Goal: Information Seeking & Learning: Find specific fact

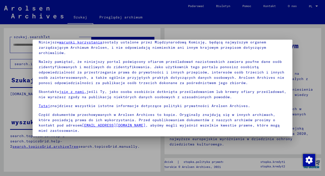
scroll to position [39, 0]
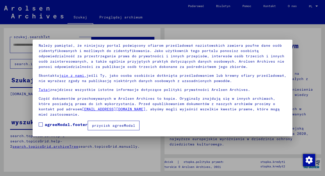
click at [109, 126] on font "przycisk agreeModal" at bounding box center [113, 125] width 43 height 5
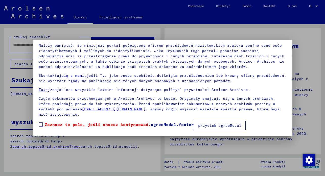
click at [207, 127] on font "przycisk agreeModal" at bounding box center [219, 125] width 43 height 5
click at [40, 125] on span at bounding box center [41, 125] width 4 height 4
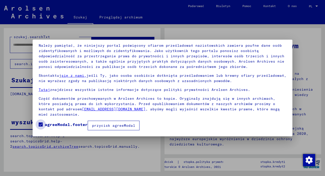
click at [68, 126] on font "agreeModal.footer" at bounding box center [66, 124] width 43 height 5
click at [39, 126] on span at bounding box center [41, 125] width 4 height 4
click at [107, 127] on font "przycisk agreeModal" at bounding box center [113, 125] width 43 height 5
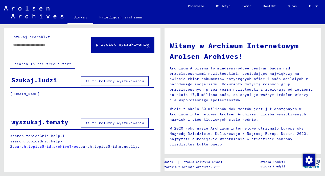
click at [65, 45] on input "text" at bounding box center [44, 44] width 63 height 5
click at [89, 82] on font "filtr.kolumny wyszukiwania" at bounding box center [115, 81] width 59 height 5
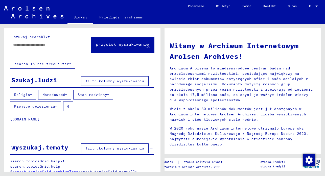
click at [60, 96] on font "Narodowość" at bounding box center [54, 95] width 23 height 5
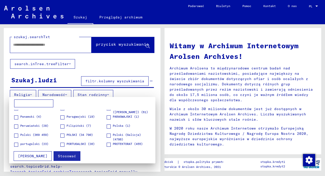
scroll to position [506, 0]
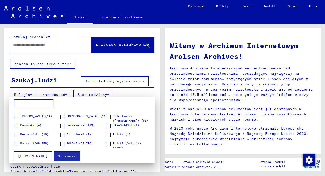
click at [16, 145] on span at bounding box center [16, 144] width 4 height 4
click at [58, 157] on font "Stosować" at bounding box center [67, 156] width 18 height 5
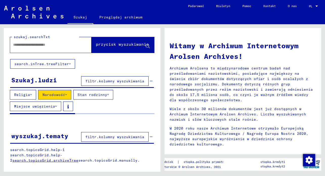
click at [68, 47] on input "text" at bounding box center [44, 44] width 63 height 5
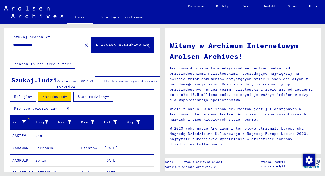
type input "**********"
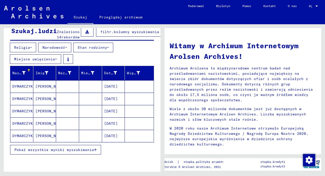
scroll to position [51, 0]
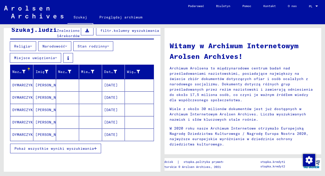
click at [48, 151] on font "Pokaż wszystkie wyniki wyszukiwania" at bounding box center [54, 149] width 80 height 5
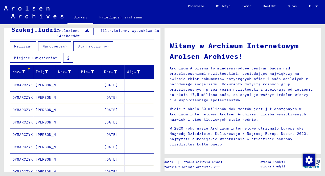
click at [22, 88] on font "DYMARCZYK" at bounding box center [22, 85] width 20 height 5
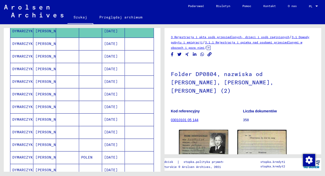
scroll to position [127, 0]
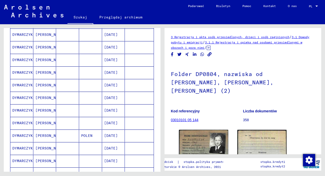
click at [23, 138] on font "DYMARCZYK" at bounding box center [22, 136] width 20 height 5
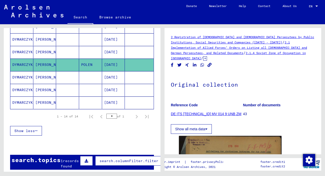
scroll to position [228, 0]
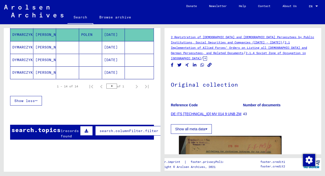
click at [133, 90] on icon "Next page" at bounding box center [136, 86] width 7 height 7
drag, startPoint x: 109, startPoint y: 92, endPoint x: 102, endPoint y: 93, distance: 6.5
click at [107, 89] on input "*" at bounding box center [112, 86] width 11 height 5
type input "*"
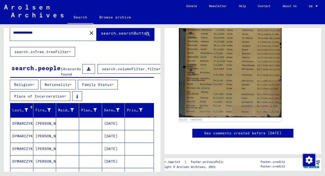
scroll to position [0, 0]
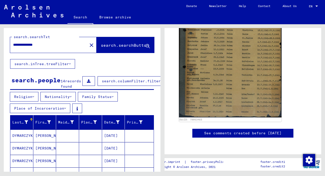
click at [34, 99] on icon at bounding box center [33, 97] width 2 height 4
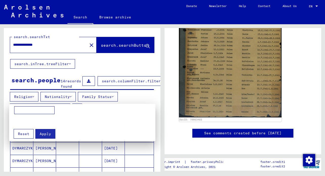
click at [47, 101] on div at bounding box center [162, 88] width 325 height 176
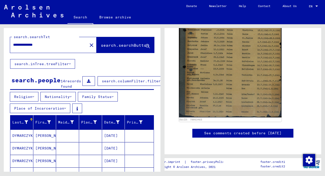
click at [100, 102] on button "Family Status" at bounding box center [98, 97] width 40 height 10
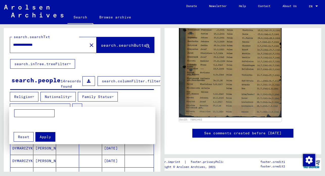
click at [100, 104] on div at bounding box center [162, 88] width 325 height 176
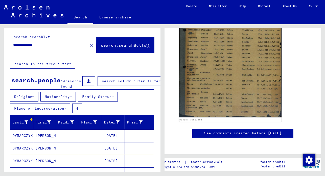
click at [113, 45] on span "search.searchButton" at bounding box center [125, 45] width 48 height 5
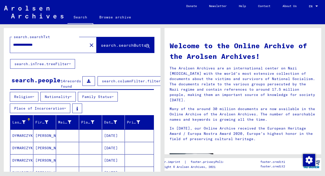
click at [72, 102] on button "Nationality" at bounding box center [57, 97] width 35 height 10
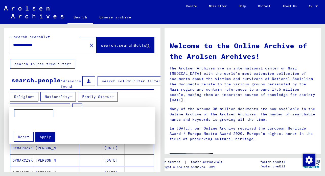
click at [50, 114] on input at bounding box center [33, 114] width 39 height 8
type input "******"
click at [43, 138] on span "Apply" at bounding box center [45, 137] width 11 height 5
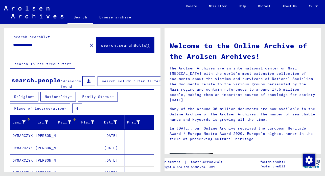
scroll to position [76, 0]
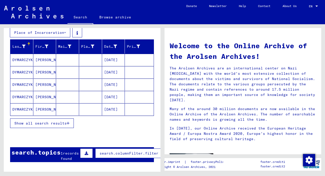
click at [21, 78] on mat-cell "DYMARCZYK" at bounding box center [21, 72] width 23 height 12
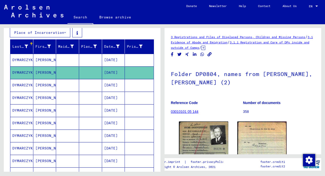
click at [21, 89] on mat-cell "DYMARCZYK" at bounding box center [21, 85] width 23 height 12
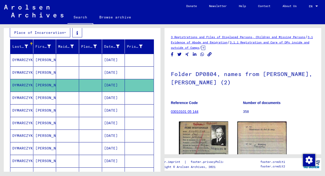
click at [21, 65] on mat-cell "DYMARCZYK" at bounding box center [21, 60] width 23 height 12
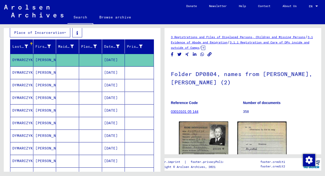
click at [26, 115] on mat-cell "DYMARCZYK" at bounding box center [21, 111] width 23 height 12
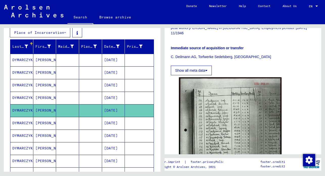
scroll to position [152, 0]
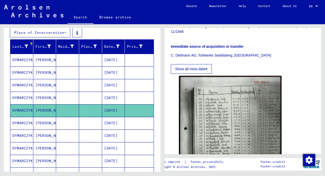
click at [18, 129] on mat-cell "DYMARCZYK" at bounding box center [21, 123] width 23 height 12
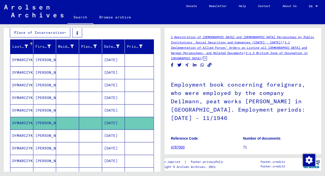
click at [20, 140] on mat-cell "DYMARCZYK" at bounding box center [21, 136] width 23 height 12
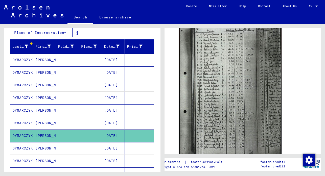
scroll to position [228, 0]
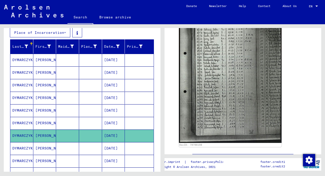
click at [17, 154] on icon at bounding box center [21, 156] width 13 height 20
click at [18, 154] on icon at bounding box center [21, 156] width 13 height 20
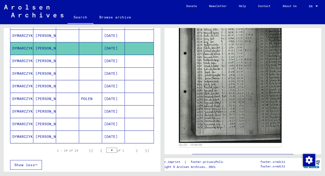
scroll to position [177, 0]
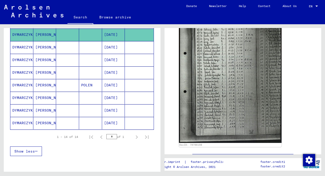
click at [109, 92] on mat-cell "[DATE]" at bounding box center [113, 85] width 23 height 12
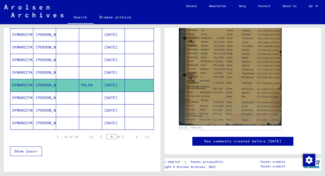
scroll to position [152, 0]
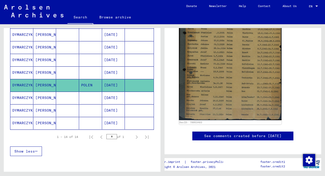
click at [109, 104] on mat-cell "[DATE]" at bounding box center [113, 98] width 23 height 12
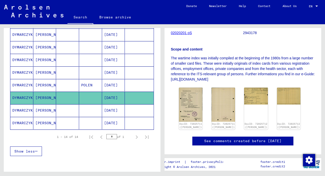
scroll to position [101, 0]
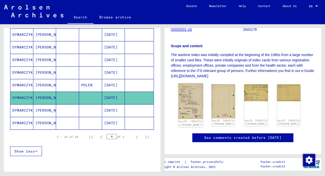
click at [192, 105] on img at bounding box center [191, 102] width 25 height 36
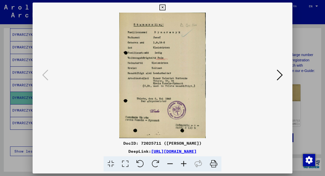
click at [281, 74] on icon at bounding box center [280, 75] width 6 height 12
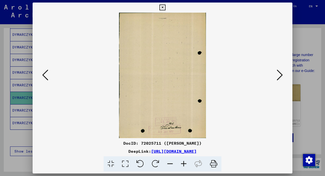
click at [281, 74] on icon at bounding box center [280, 75] width 6 height 12
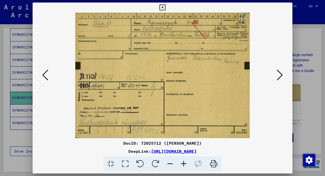
click at [281, 74] on icon at bounding box center [280, 75] width 6 height 12
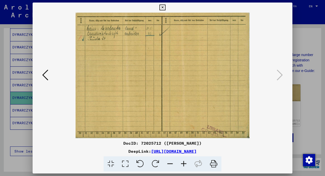
click at [281, 74] on icon at bounding box center [280, 75] width 6 height 12
click at [279, 76] on icon at bounding box center [280, 75] width 6 height 12
click at [43, 76] on icon at bounding box center [45, 75] width 6 height 12
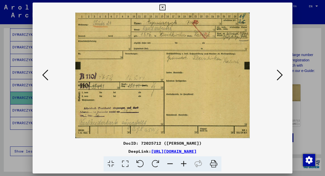
click at [43, 75] on icon at bounding box center [45, 75] width 6 height 12
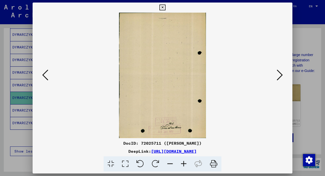
click at [43, 75] on icon at bounding box center [45, 75] width 6 height 12
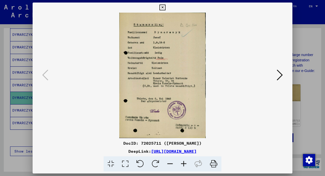
click at [184, 163] on icon at bounding box center [184, 164] width 14 height 15
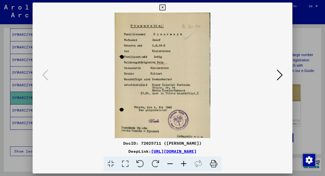
click at [184, 163] on icon at bounding box center [184, 164] width 14 height 15
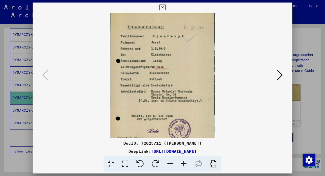
click at [184, 163] on icon at bounding box center [184, 164] width 14 height 15
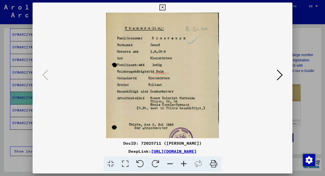
click at [182, 163] on icon at bounding box center [184, 164] width 14 height 15
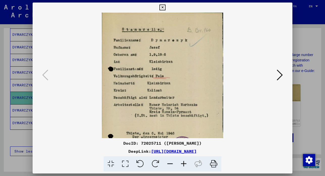
click at [169, 163] on icon at bounding box center [170, 164] width 14 height 15
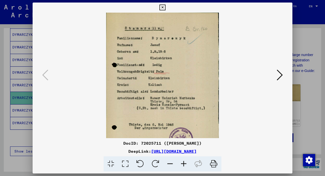
click at [169, 163] on icon at bounding box center [170, 164] width 14 height 15
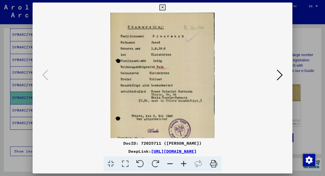
click at [169, 163] on icon at bounding box center [170, 164] width 14 height 15
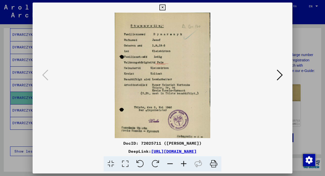
click at [169, 163] on icon at bounding box center [170, 164] width 14 height 15
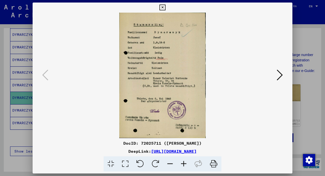
click at [169, 163] on icon at bounding box center [170, 164] width 14 height 15
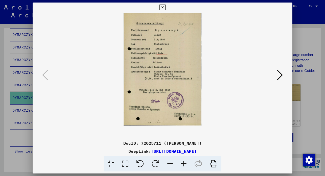
click at [165, 6] on icon at bounding box center [163, 8] width 6 height 6
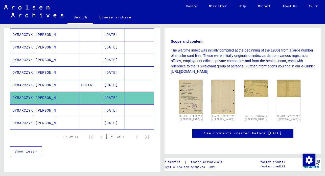
scroll to position [127, 0]
click at [17, 117] on mat-cell "DYMARCZYK" at bounding box center [21, 111] width 23 height 12
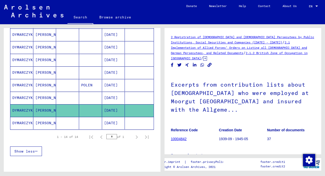
click at [25, 104] on mat-cell "DYMARCZYK" at bounding box center [21, 98] width 23 height 12
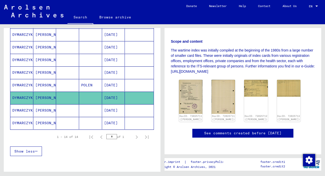
scroll to position [253, 0]
